Goal: Task Accomplishment & Management: Use online tool/utility

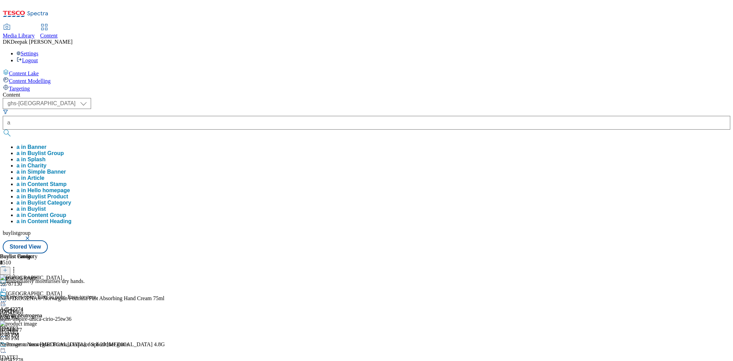
select select "ghs-[GEOGRAPHIC_DATA]"
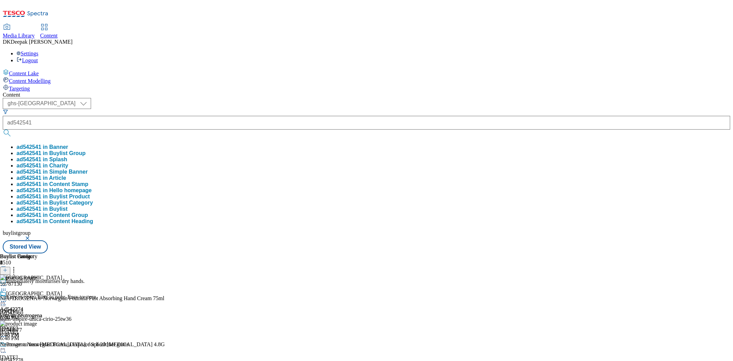
type input "ad542541"
click at [3, 130] on button "submit" at bounding box center [8, 133] width 10 height 7
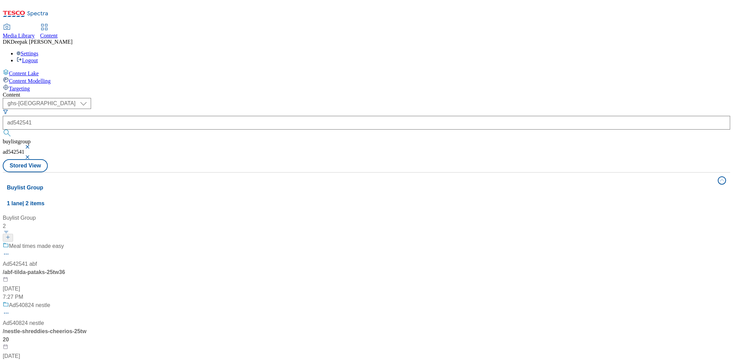
click at [89, 268] on div "/ abf-tilda-pataks-25tw36" at bounding box center [46, 272] width 86 height 8
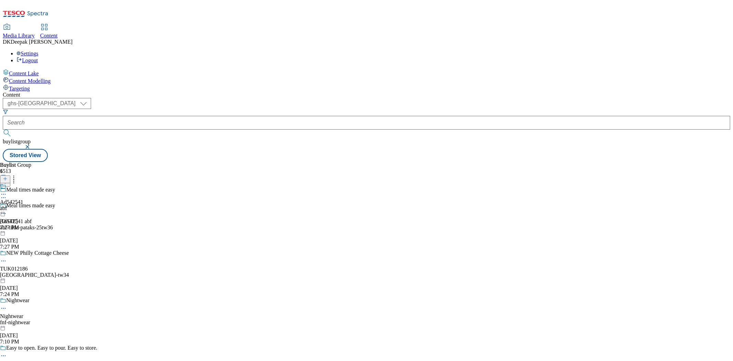
click at [7, 210] on icon at bounding box center [3, 213] width 7 height 7
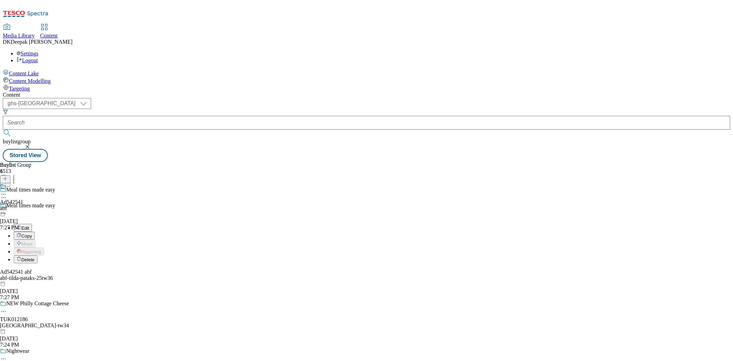
click at [32, 224] on button "Edit" at bounding box center [23, 228] width 18 height 8
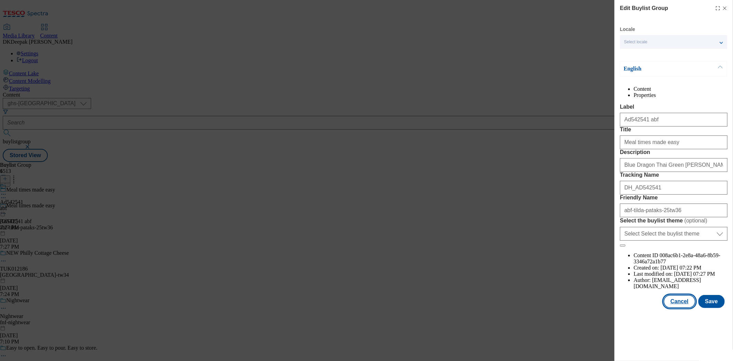
click at [687, 308] on button "Cancel" at bounding box center [680, 301] width 32 height 13
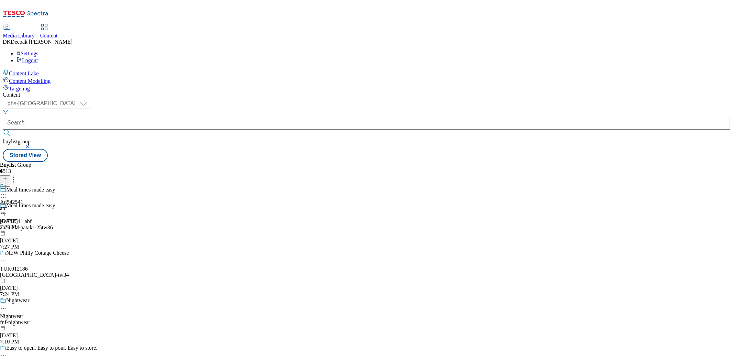
click at [23, 205] on div "abf" at bounding box center [11, 208] width 23 height 6
click at [7, 207] on icon at bounding box center [3, 210] width 7 height 7
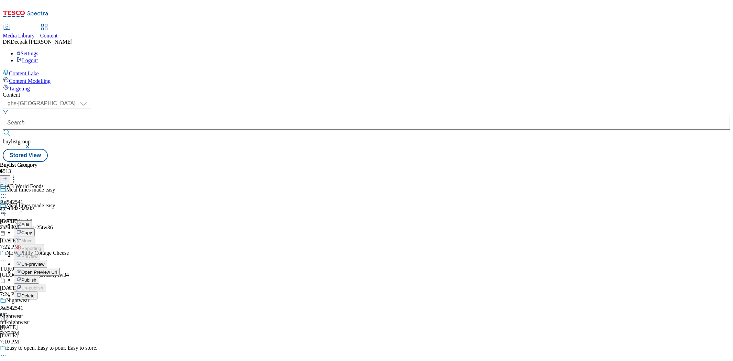
click at [29, 222] on span "Edit" at bounding box center [25, 224] width 8 height 5
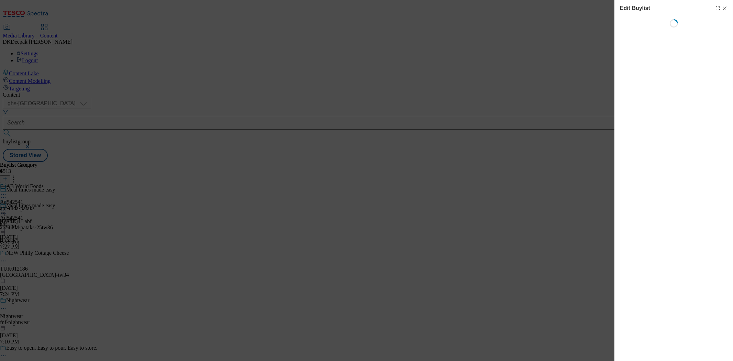
select select "tactical"
select select "supplier funded short term 1-3 weeks"
select select "dunnhumby"
select select "Banner"
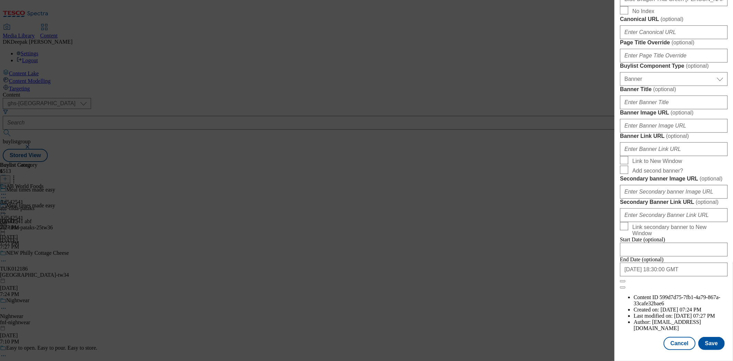
scroll to position [680, 0]
click at [678, 340] on button "Cancel" at bounding box center [680, 343] width 32 height 13
select select "tactical"
select select "supplier funded short term 1-3 weeks"
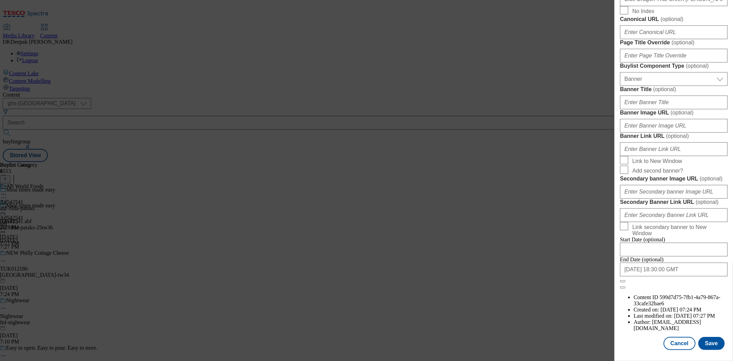
select select "dunnhumby"
select select "Banner"
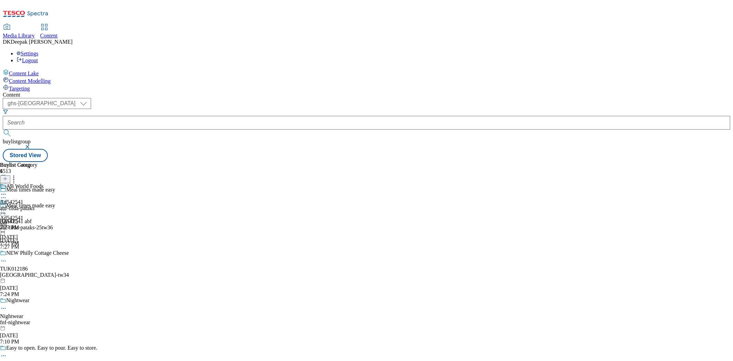
click at [44, 205] on div "abf-tilda-pataks" at bounding box center [22, 208] width 44 height 6
click at [7, 207] on icon at bounding box center [3, 210] width 7 height 7
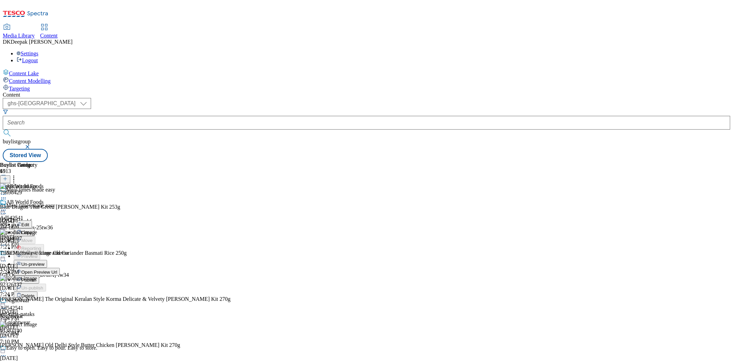
click at [32, 220] on button "Edit" at bounding box center [23, 224] width 18 height 8
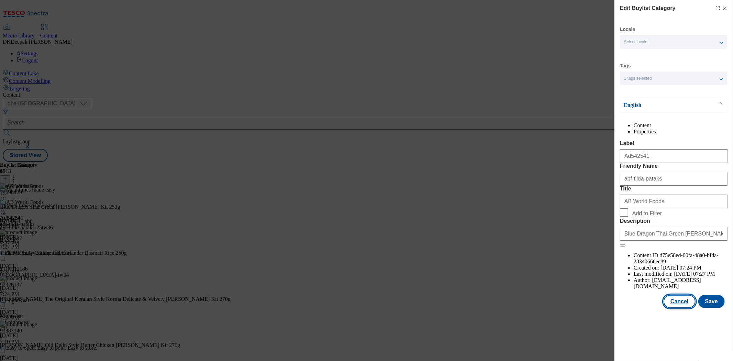
click at [685, 308] on button "Cancel" at bounding box center [680, 301] width 32 height 13
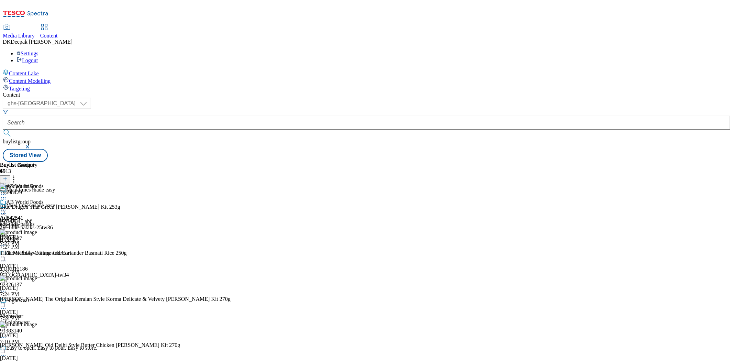
click at [7, 207] on icon at bounding box center [3, 210] width 7 height 7
click at [57, 269] on span "Open Preview Url" at bounding box center [39, 271] width 36 height 5
click at [7, 207] on icon at bounding box center [3, 210] width 7 height 7
click at [39, 276] on button "Publish" at bounding box center [26, 280] width 25 height 8
